Goal: Task Accomplishment & Management: Use online tool/utility

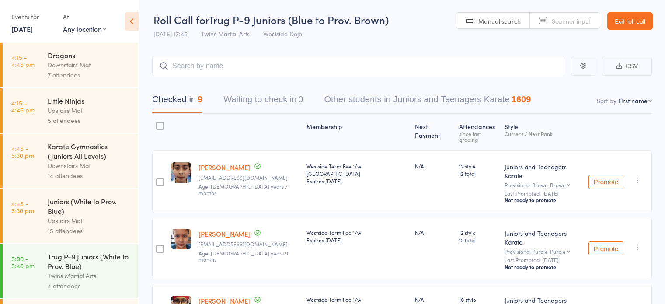
select select "0"
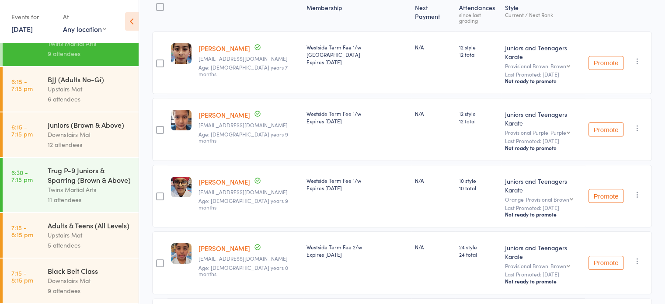
scroll to position [123, 0]
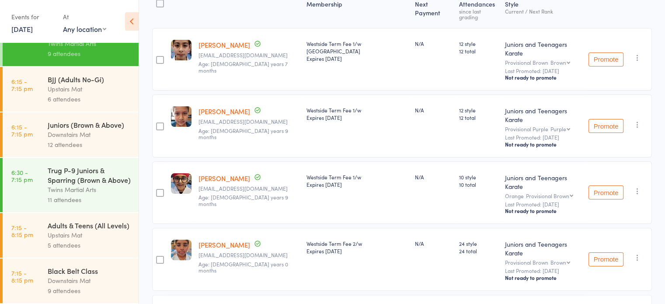
click at [91, 169] on div "Trug P-9 Juniors & Sparring (Brown & Above)" at bounding box center [90, 174] width 84 height 19
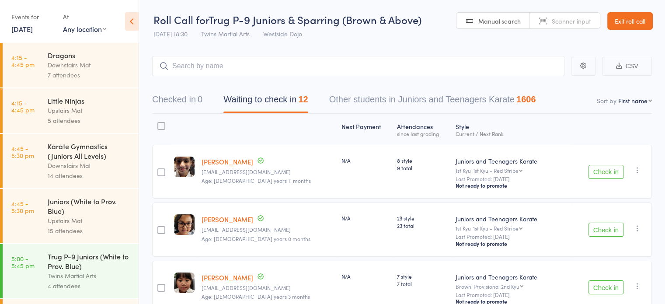
click at [163, 127] on div at bounding box center [162, 126] width 8 height 8
click at [159, 123] on input "checkbox" at bounding box center [159, 123] width 0 height 0
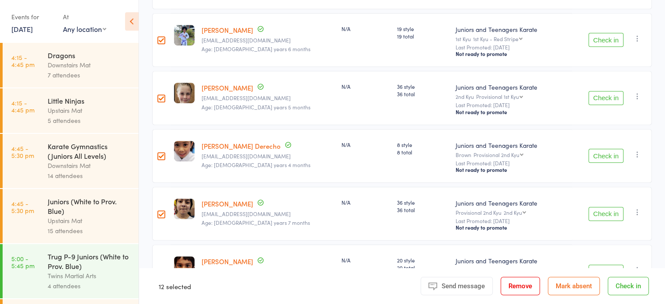
scroll to position [571, 0]
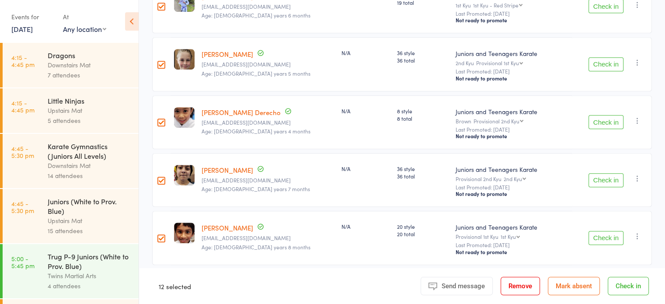
click at [626, 283] on button "Check in" at bounding box center [628, 286] width 41 height 18
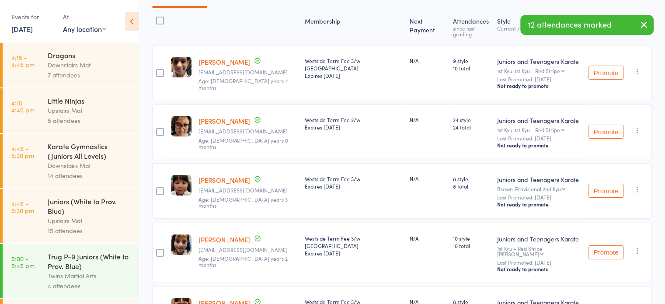
scroll to position [0, 0]
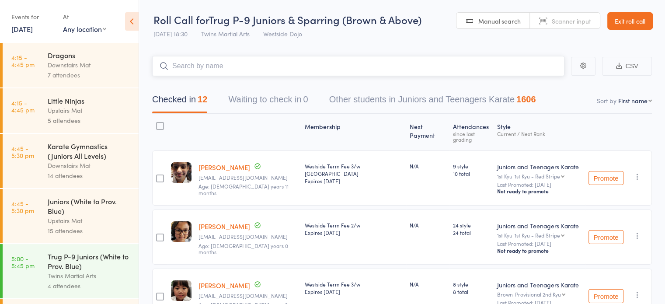
click at [415, 57] on input "search" at bounding box center [358, 66] width 413 height 20
type input "aewin th"
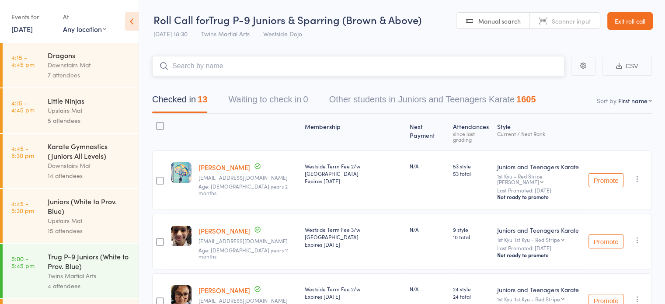
click at [253, 66] on input "search" at bounding box center [358, 66] width 413 height 20
type input "sophie si"
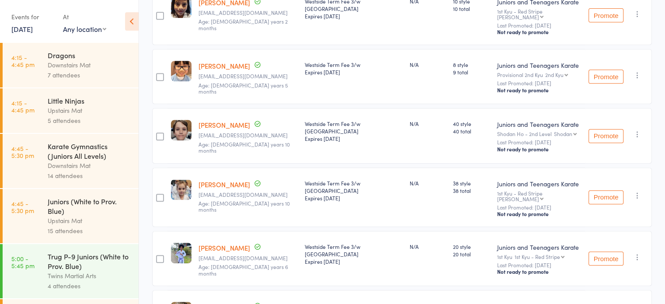
scroll to position [492, 0]
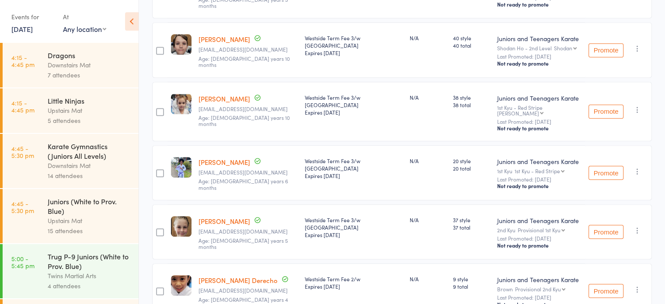
click at [452, 157] on div "20 style 20 total" at bounding box center [472, 172] width 44 height 55
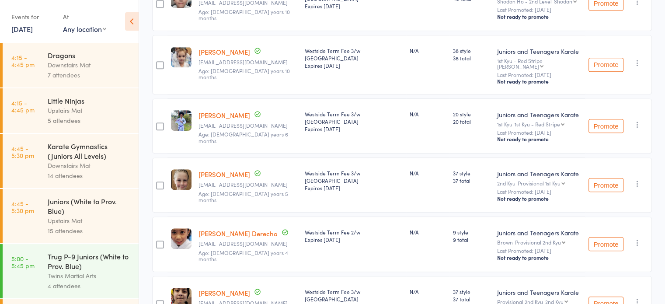
scroll to position [539, 0]
click at [454, 158] on div "37 style 37 total" at bounding box center [472, 184] width 44 height 55
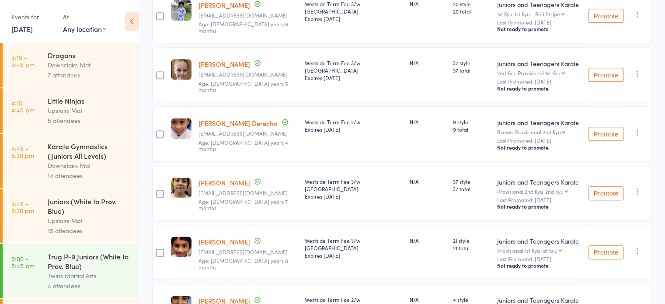
scroll to position [688, 0]
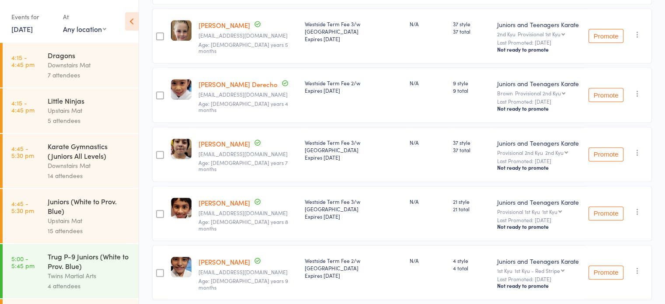
click at [458, 186] on div "21 style 21 total" at bounding box center [472, 213] width 44 height 55
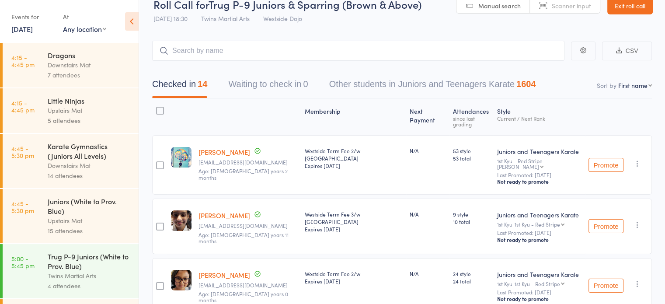
scroll to position [0, 0]
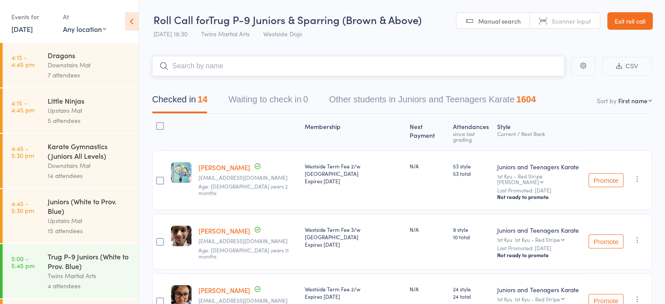
click at [346, 68] on input "search" at bounding box center [358, 66] width 413 height 20
type input "jayce joseph"
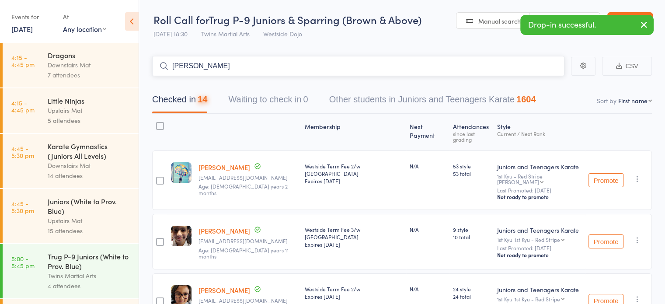
type input "julian joseph"
